Goal: Use online tool/utility: Utilize a website feature to perform a specific function

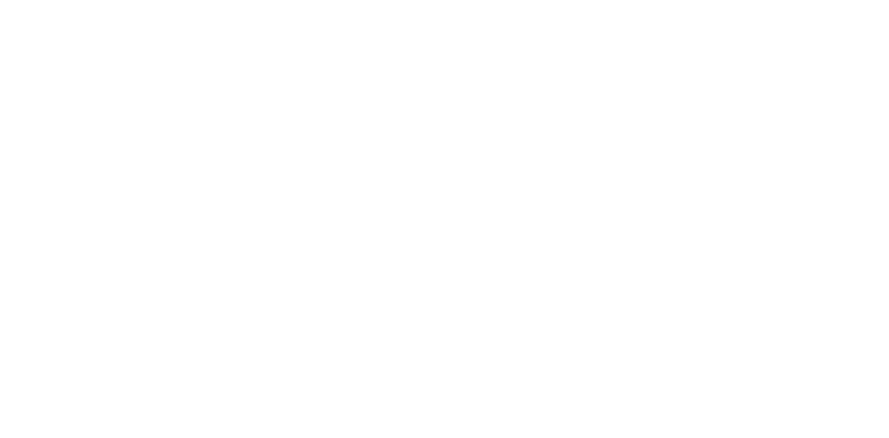
select select
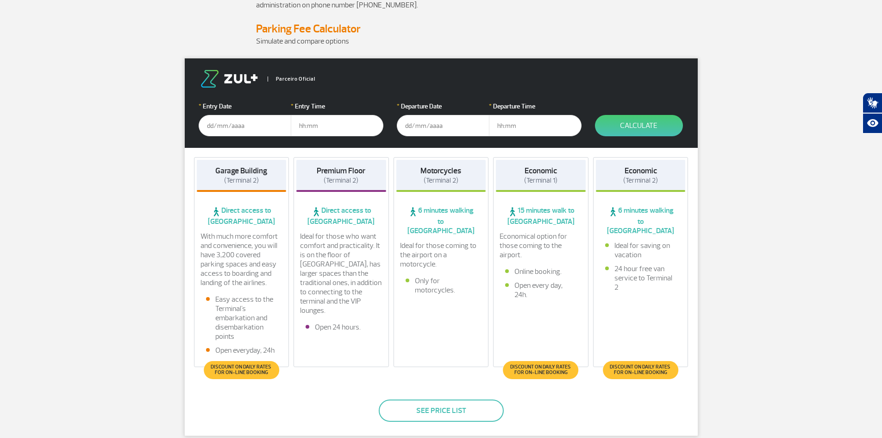
scroll to position [93, 0]
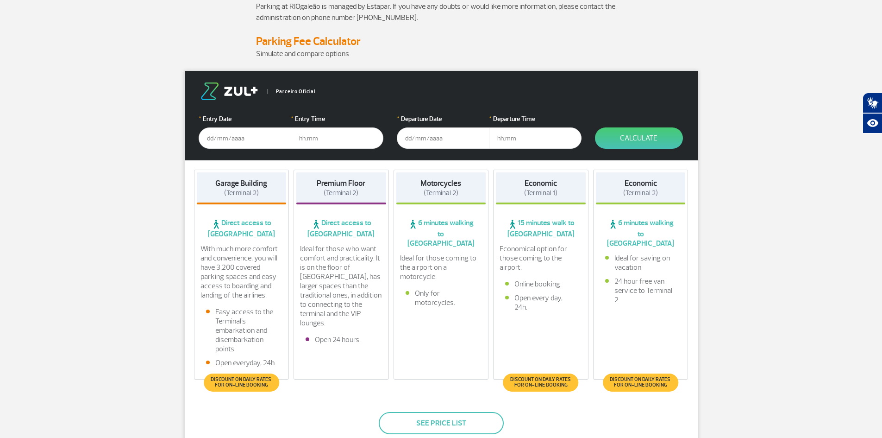
click at [237, 136] on input "text" at bounding box center [245, 137] width 93 height 21
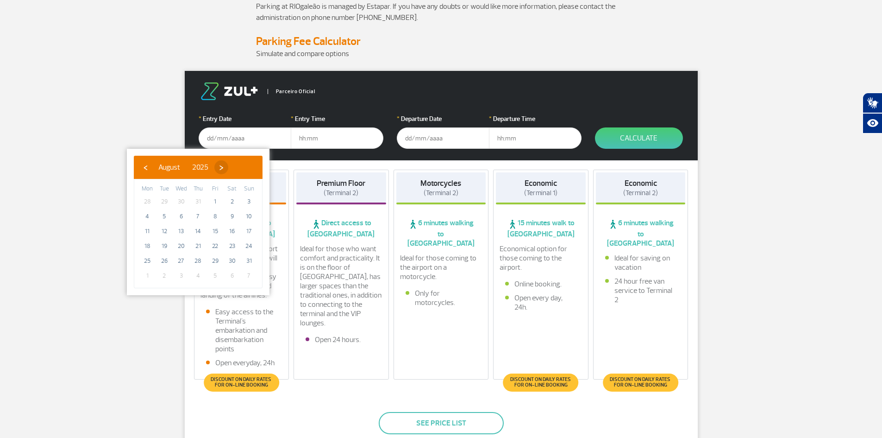
click at [228, 170] on span "›" at bounding box center [221, 167] width 14 height 14
click at [241, 170] on span "›" at bounding box center [234, 167] width 14 height 14
click at [203, 230] on span "16" at bounding box center [198, 231] width 15 height 15
type input "[DATE]"
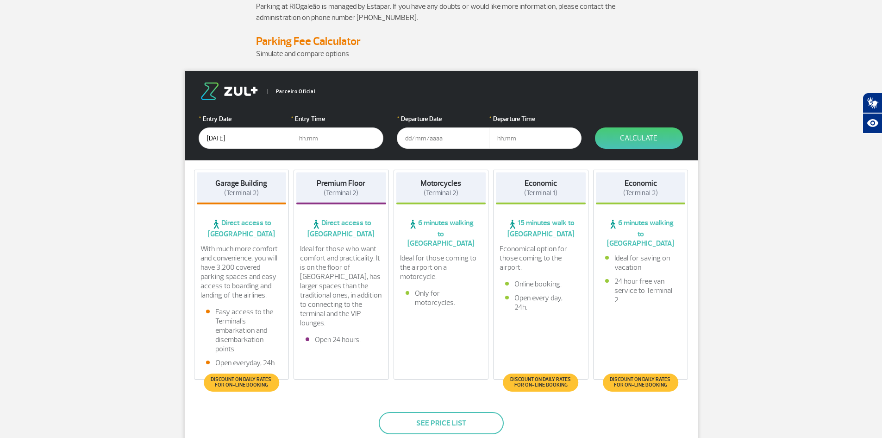
click at [350, 142] on input "text" at bounding box center [337, 137] width 93 height 21
type input "17:00"
click at [433, 138] on input "text" at bounding box center [443, 137] width 93 height 21
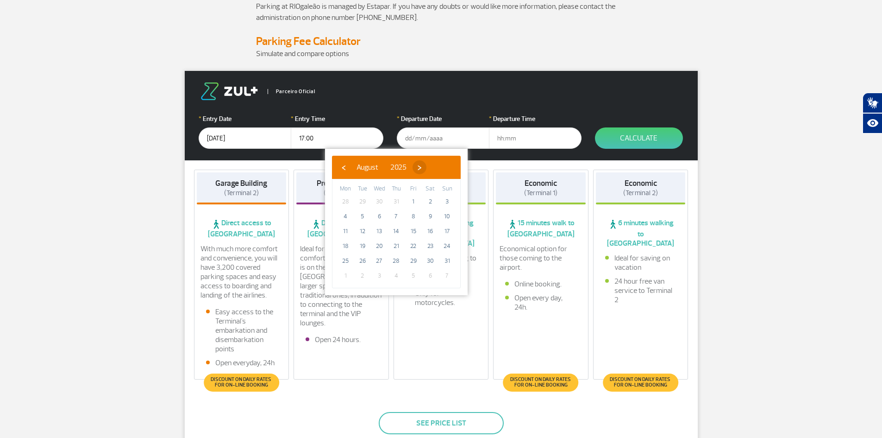
click at [427, 165] on span "›" at bounding box center [420, 167] width 14 height 14
click at [439, 165] on span "›" at bounding box center [432, 167] width 14 height 14
click at [448, 232] on span "19" at bounding box center [447, 231] width 15 height 15
type input "[DATE]"
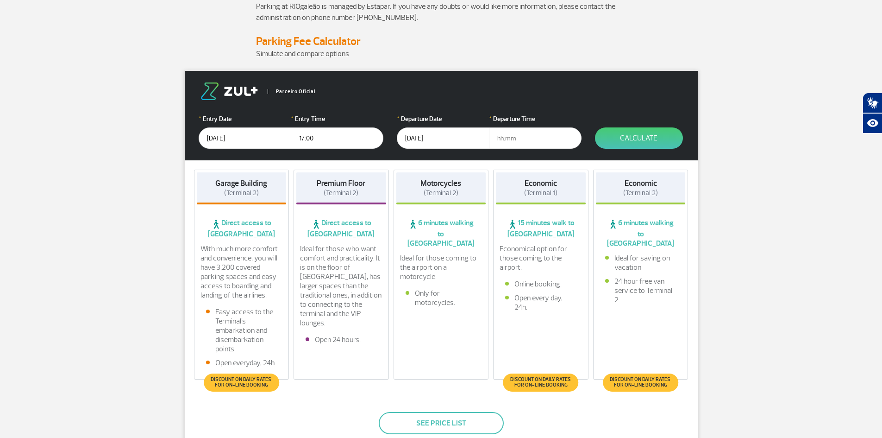
click at [498, 137] on input "text" at bounding box center [535, 137] width 93 height 21
type input "12:00"
click at [627, 137] on button "Calculate" at bounding box center [639, 137] width 88 height 21
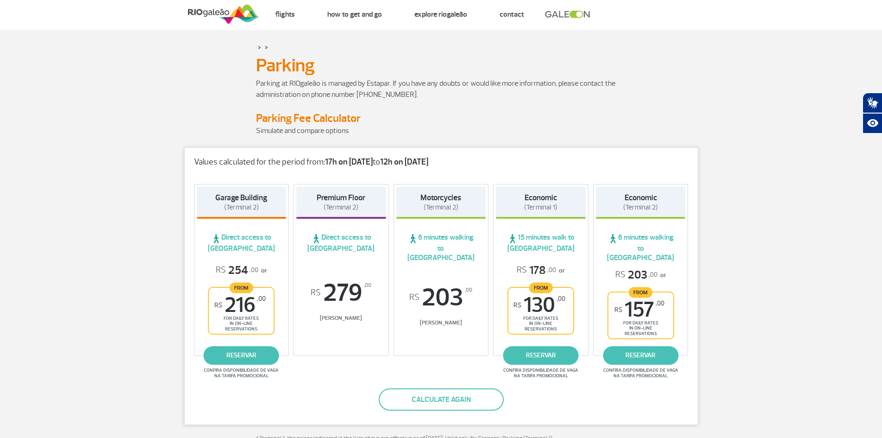
scroll to position [0, 0]
